Goal: Task Accomplishment & Management: Use online tool/utility

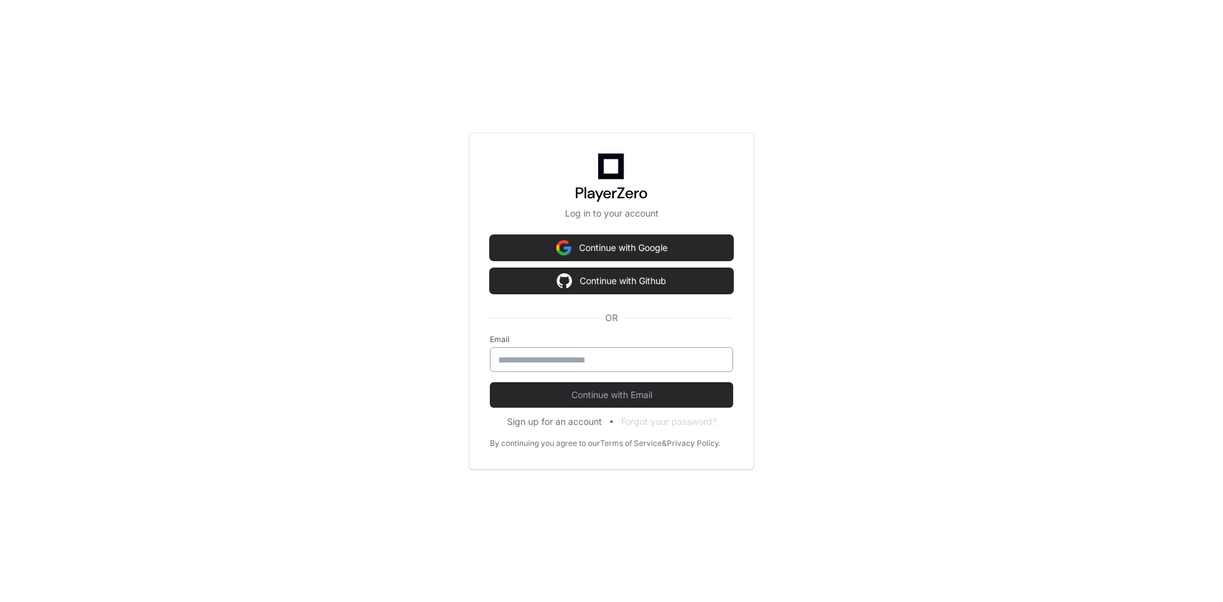
click at [585, 359] on input "email" at bounding box center [611, 360] width 227 height 13
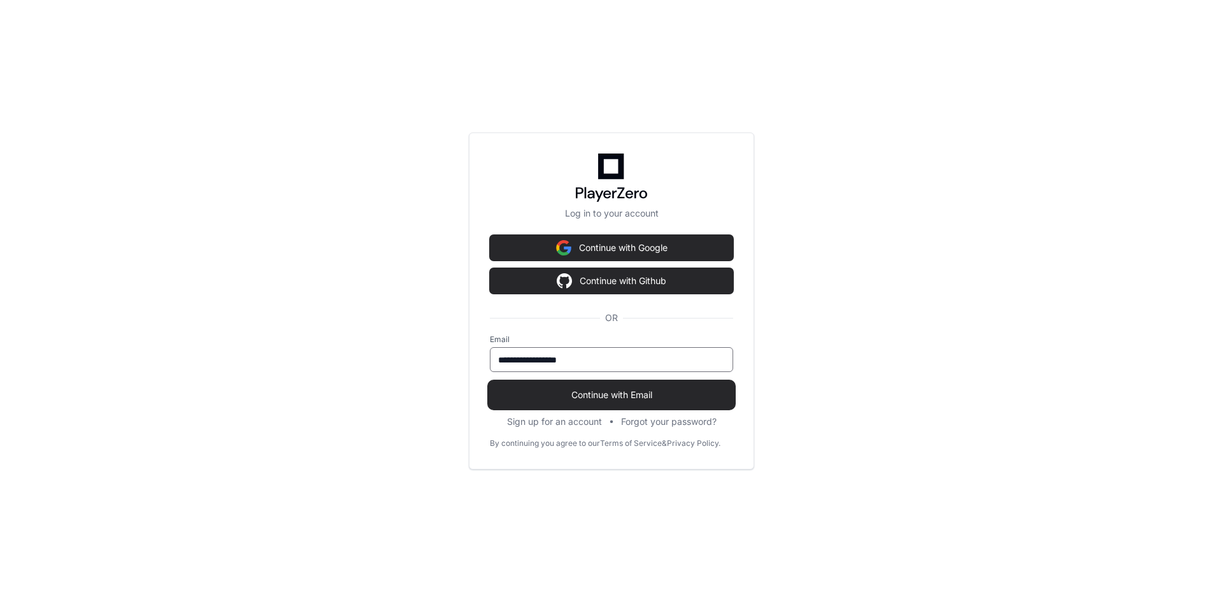
type input "**********"
click at [584, 395] on span "Continue with Email" at bounding box center [611, 395] width 243 height 13
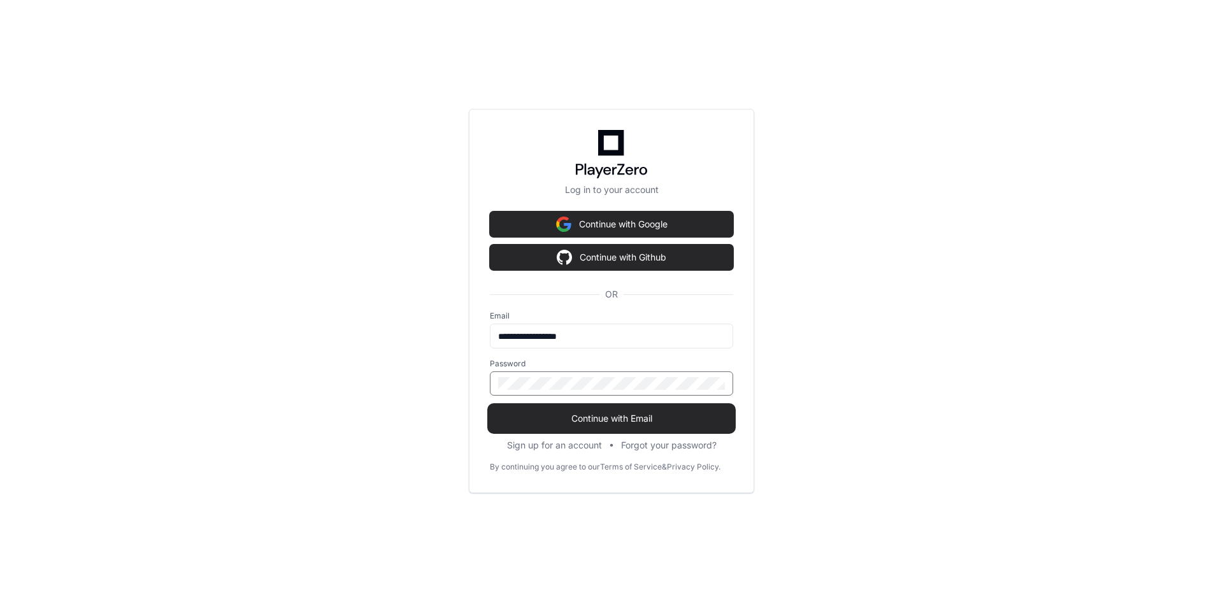
click at [490, 406] on button "Continue with Email" at bounding box center [611, 418] width 243 height 25
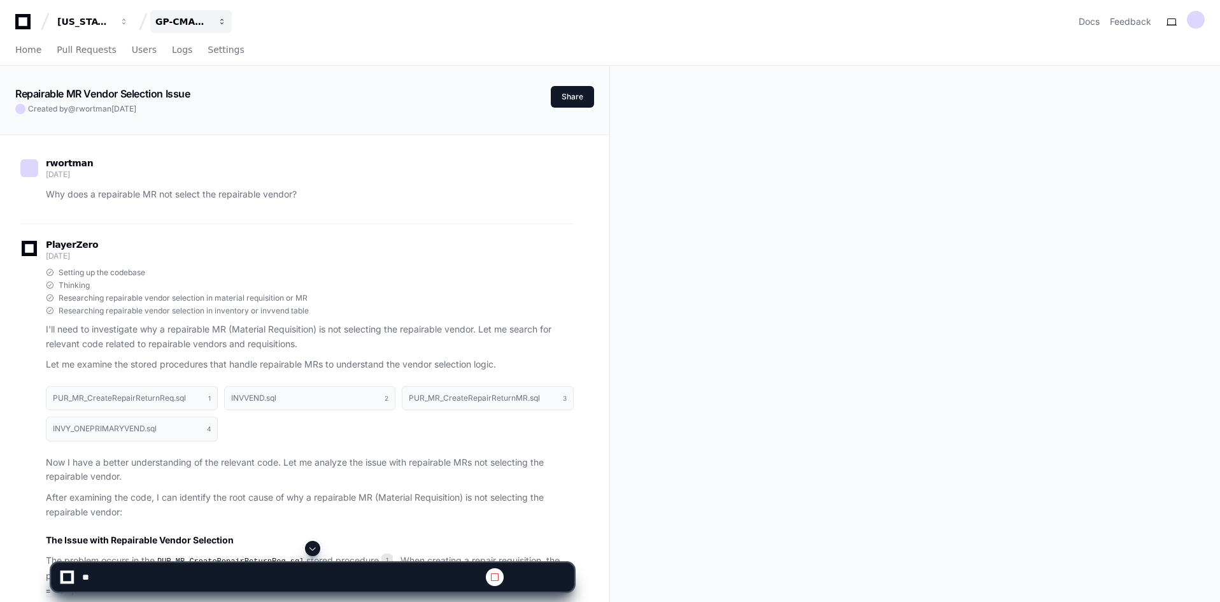
click at [222, 21] on span "button" at bounding box center [222, 21] width 9 height 9
click at [218, 114] on span "GP-CMAG-MP2" at bounding box center [213, 118] width 75 height 15
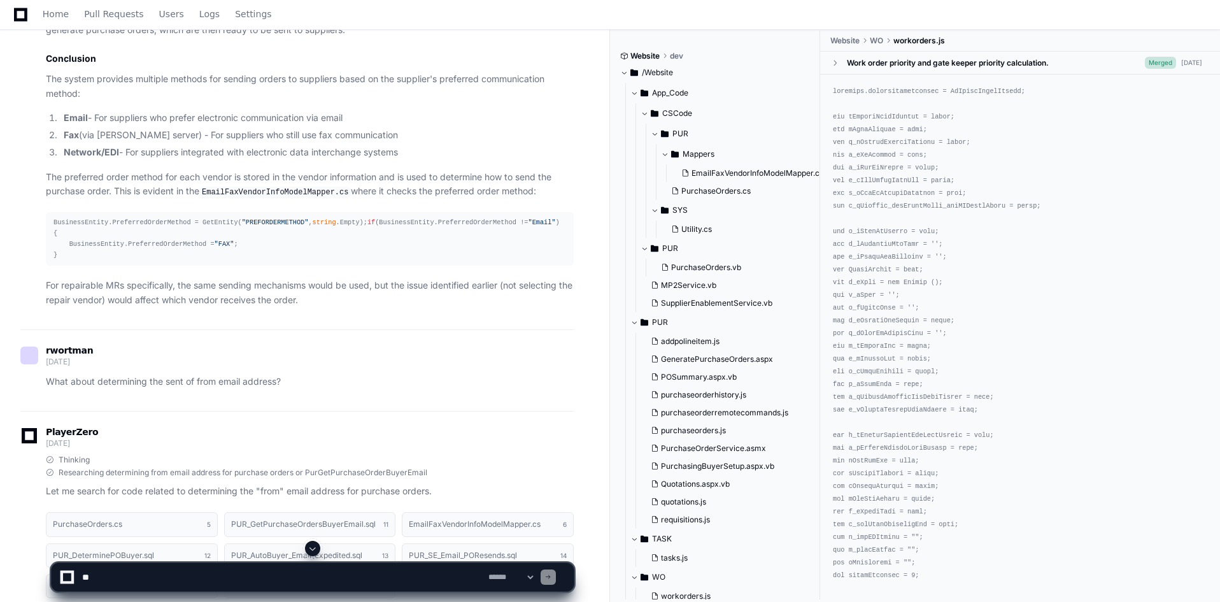
scroll to position [3121, 0]
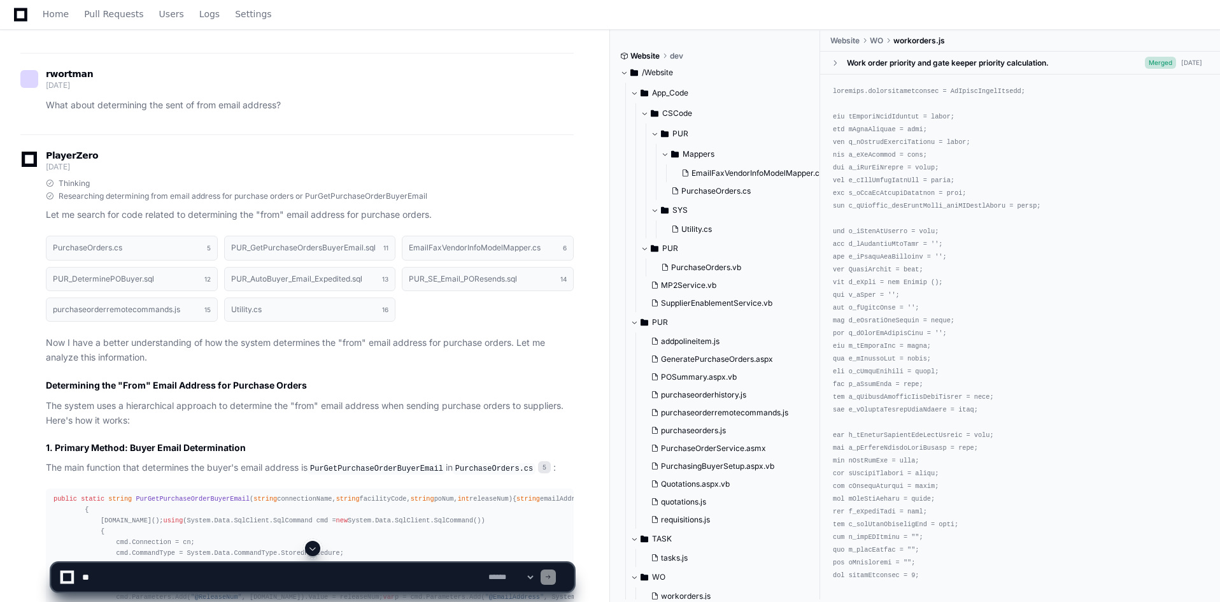
click at [122, 580] on textarea at bounding box center [283, 577] width 406 height 28
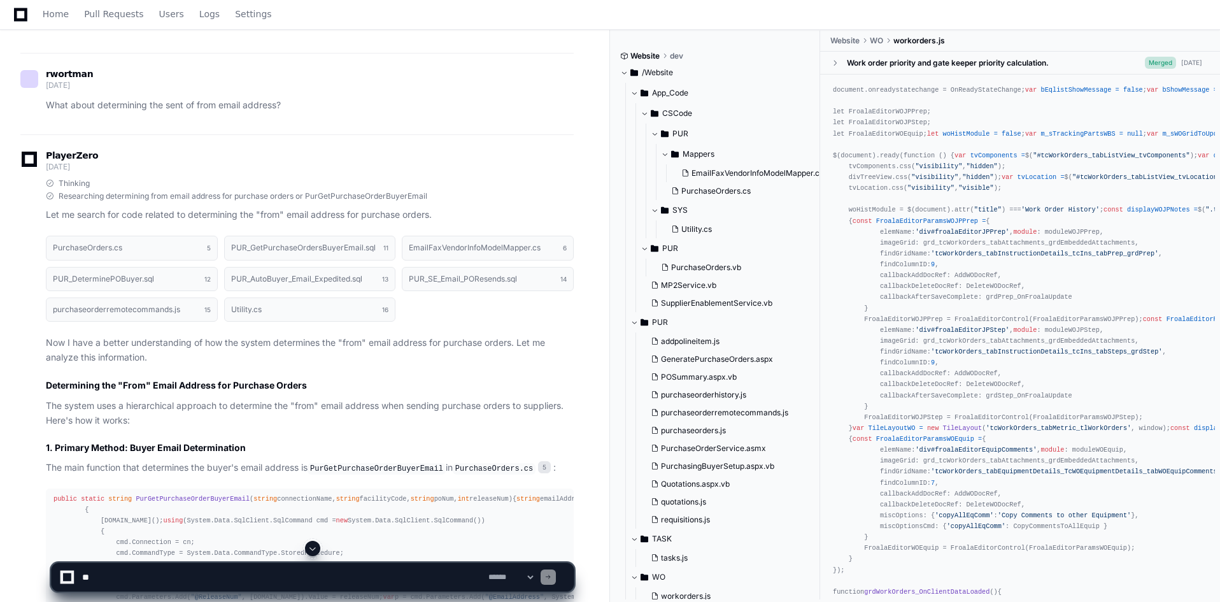
scroll to position [6370, 0]
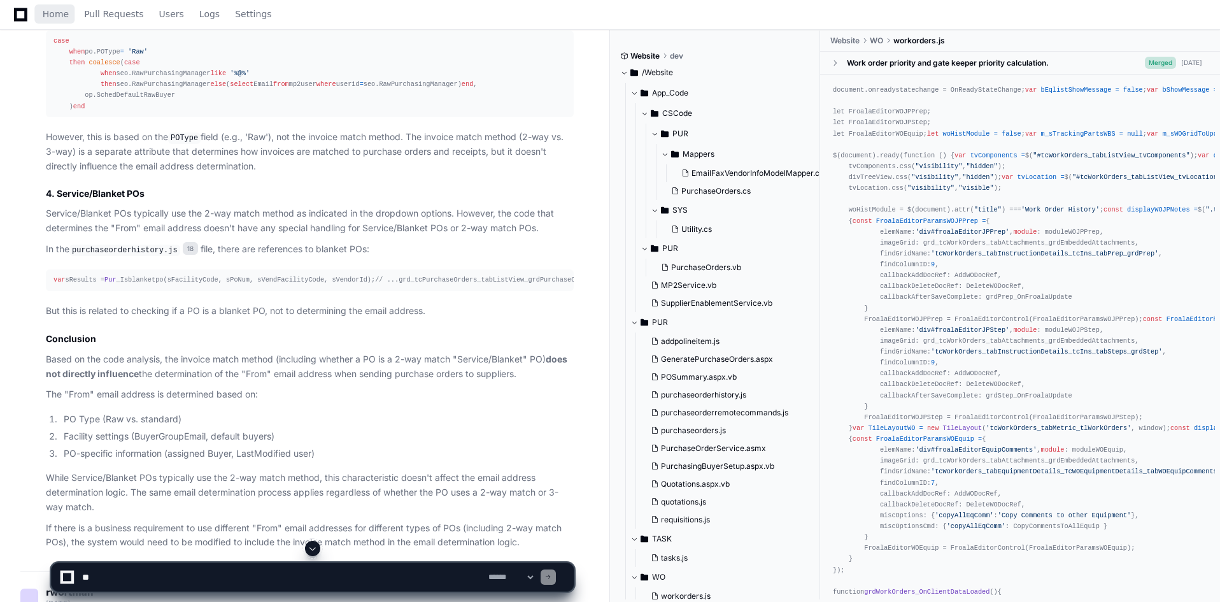
drag, startPoint x: 42, startPoint y: 17, endPoint x: 53, endPoint y: 39, distance: 24.8
click at [43, 17] on span "Home" at bounding box center [56, 14] width 26 height 8
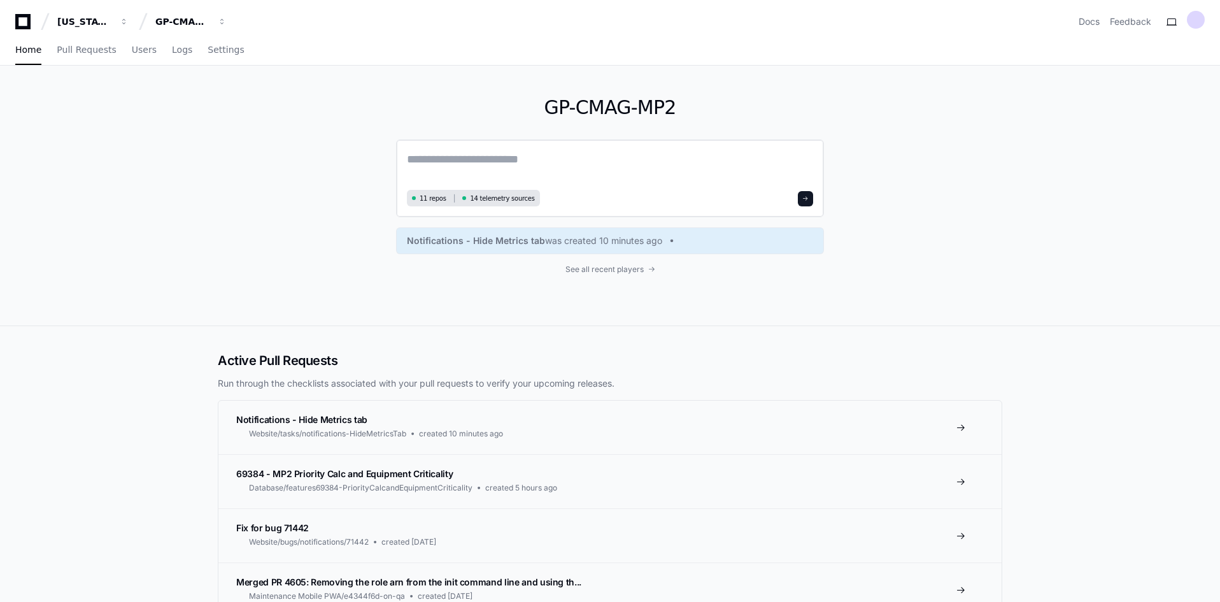
click at [482, 160] on textarea at bounding box center [610, 168] width 406 height 36
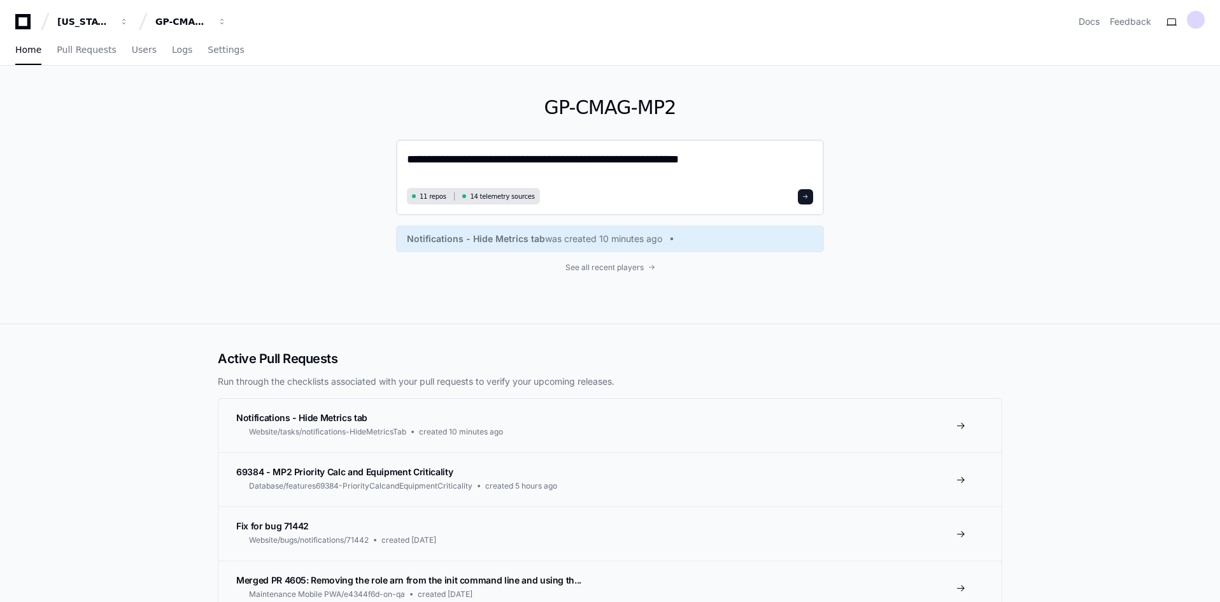
type textarea "**********"
